Goal: Find specific page/section

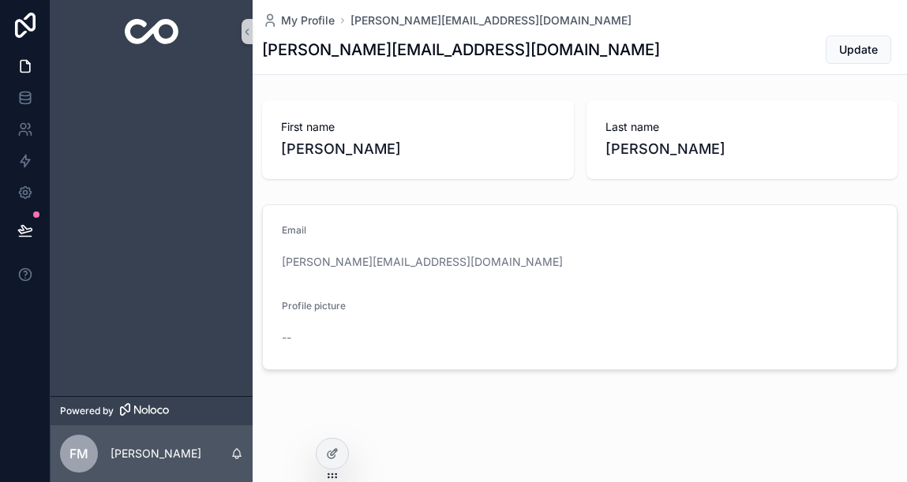
click at [194, 245] on div "scrollable content" at bounding box center [152, 229] width 202 height 333
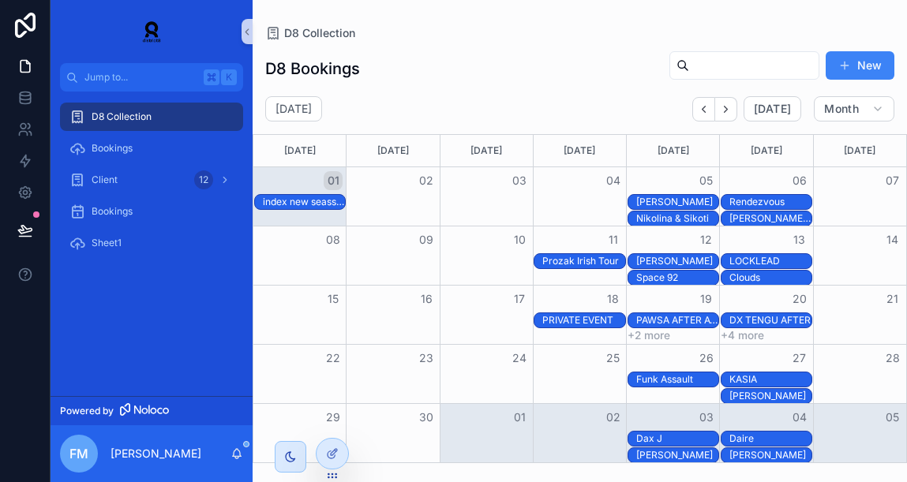
click at [662, 383] on div "Funk Assault" at bounding box center [677, 379] width 82 height 13
